Goal: Task Accomplishment & Management: Manage account settings

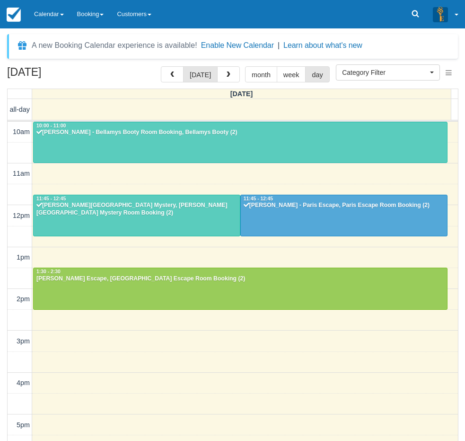
select select
drag, startPoint x: 0, startPoint y: 0, endPoint x: 3, endPoint y: 305, distance: 304.9
click at [3, 305] on div "[DATE] [DATE] month week day [DATE] all-day 10am 11am 12pm 1pm 2pm 3pm 4pm 5pm …" at bounding box center [232, 267] width 465 height 402
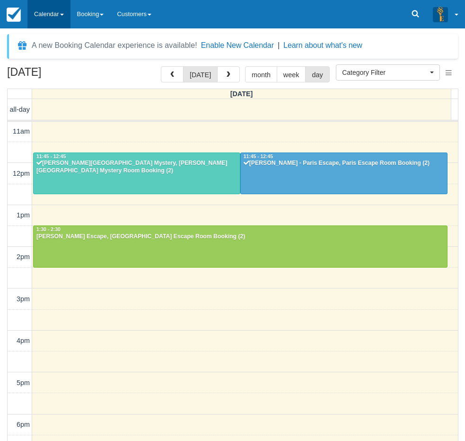
click at [54, 17] on link "Calendar" at bounding box center [48, 14] width 43 height 28
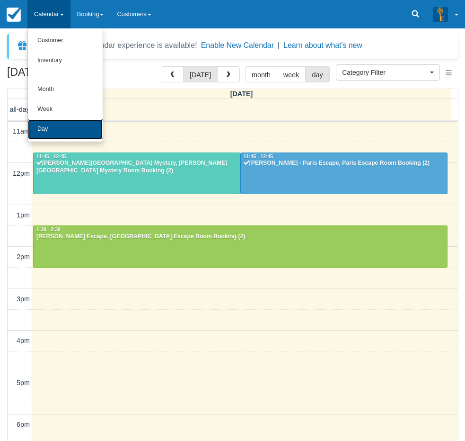
click at [51, 124] on link "Day" at bounding box center [65, 129] width 75 height 20
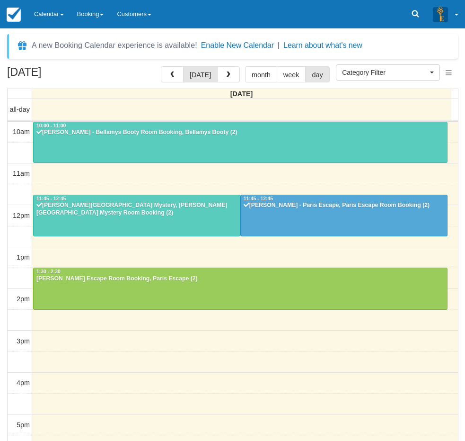
select select
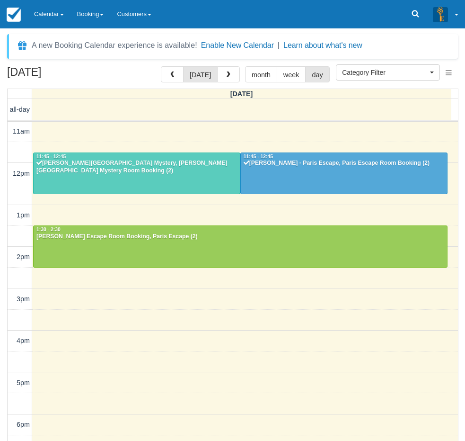
drag, startPoint x: 0, startPoint y: 319, endPoint x: 82, endPoint y: 231, distance: 120.6
click at [0, 319] on div "[DATE] [DATE] month week day [DATE] all-day 10am 11am 12pm 1pm 2pm 3pm 4pm 5pm …" at bounding box center [232, 267] width 465 height 402
drag, startPoint x: 4, startPoint y: 328, endPoint x: 13, endPoint y: 311, distance: 19.1
click at [4, 328] on div "[DATE] [DATE] month week day [DATE] all-day 10am 11am 12pm 1pm 2pm 3pm 4pm 5pm …" at bounding box center [232, 267] width 465 height 402
click at [53, 14] on link "Calendar" at bounding box center [48, 14] width 43 height 28
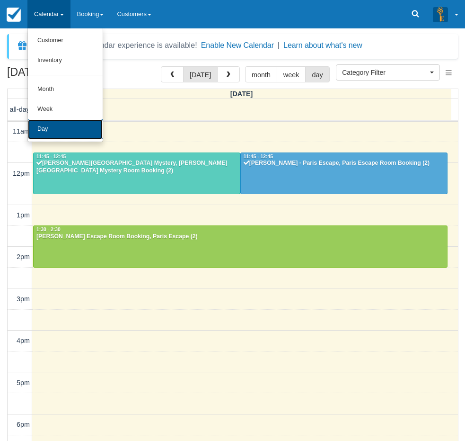
click at [48, 126] on link "Day" at bounding box center [65, 129] width 75 height 20
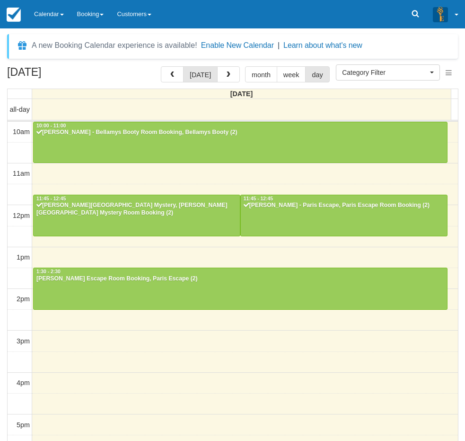
select select
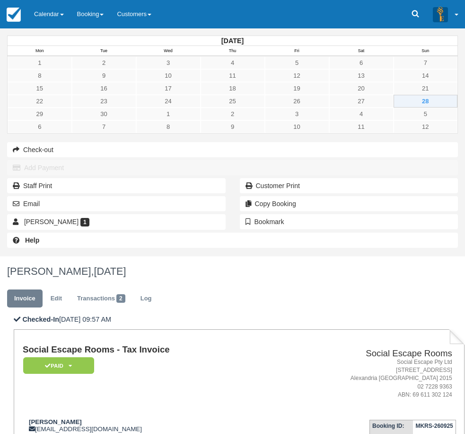
scroll to position [111, 0]
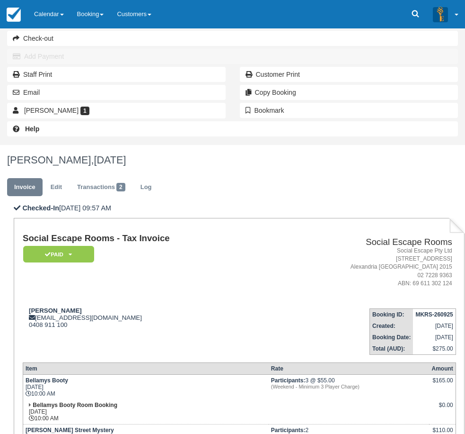
type textarea "If they return then give them a discount"
